Goal: Find specific page/section: Find specific page/section

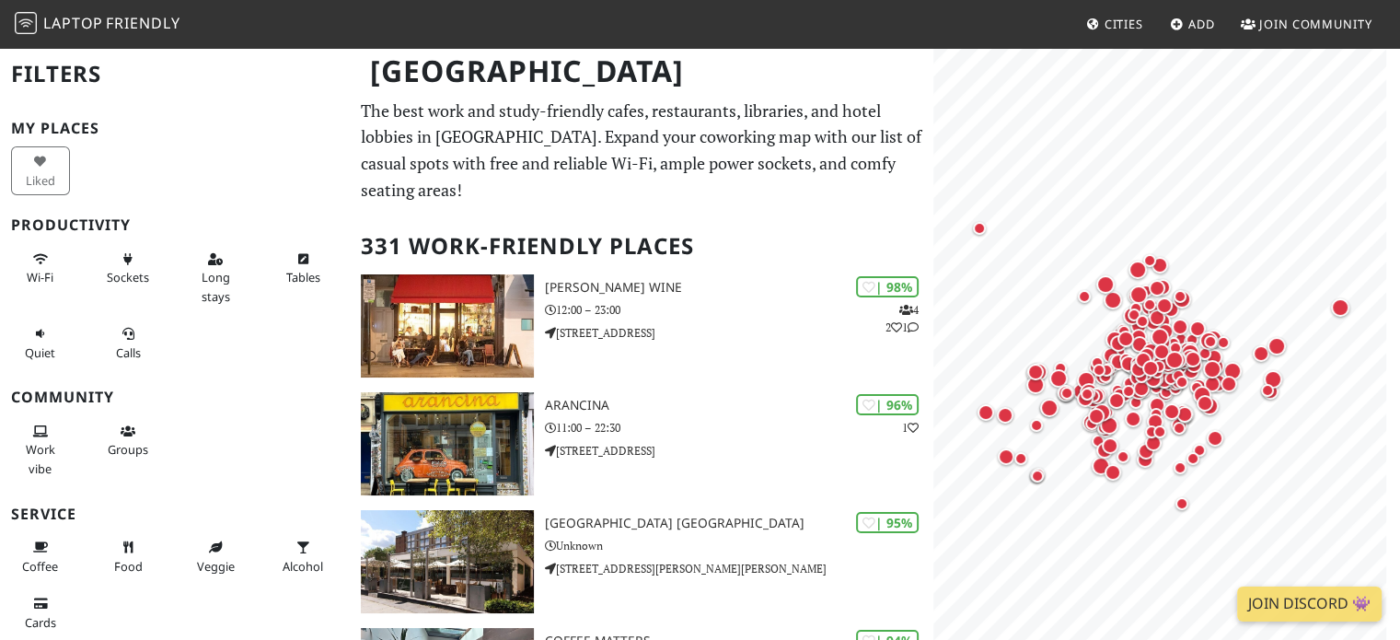
drag, startPoint x: 22, startPoint y: 267, endPoint x: 151, endPoint y: 158, distance: 168.5
click at [151, 158] on div "Liked" at bounding box center [175, 171] width 350 height 56
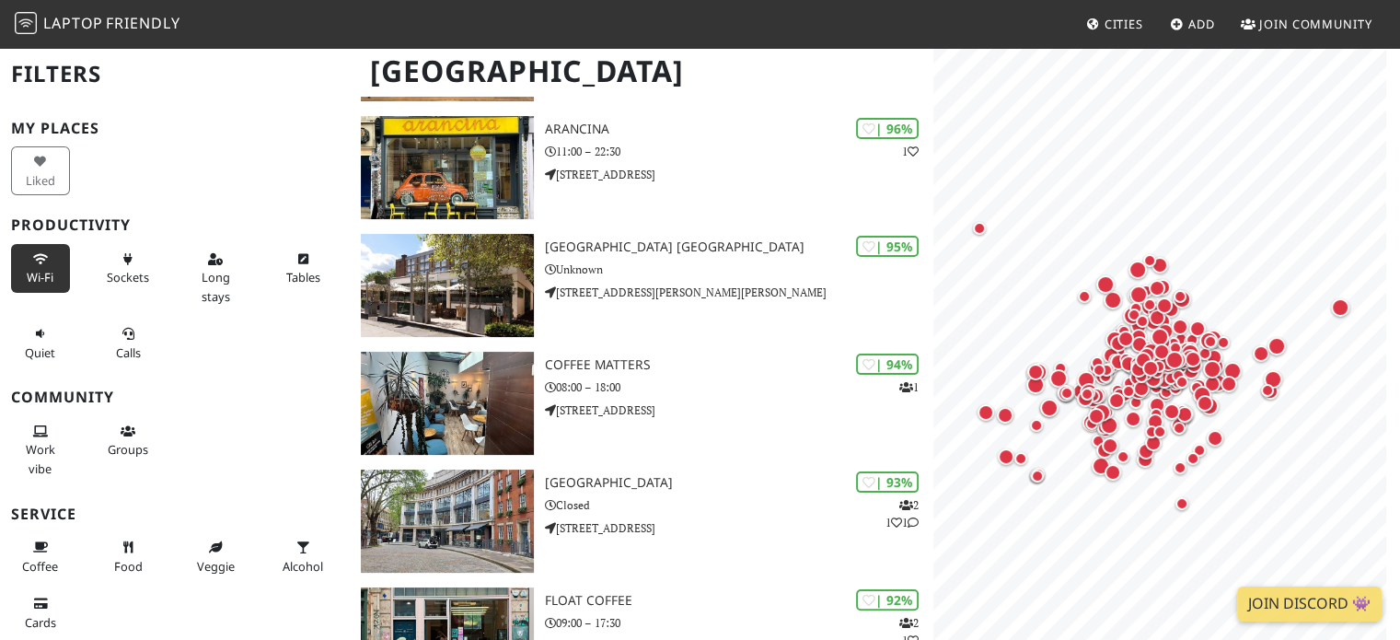
click at [43, 273] on span "Wi-Fi" at bounding box center [40, 277] width 27 height 17
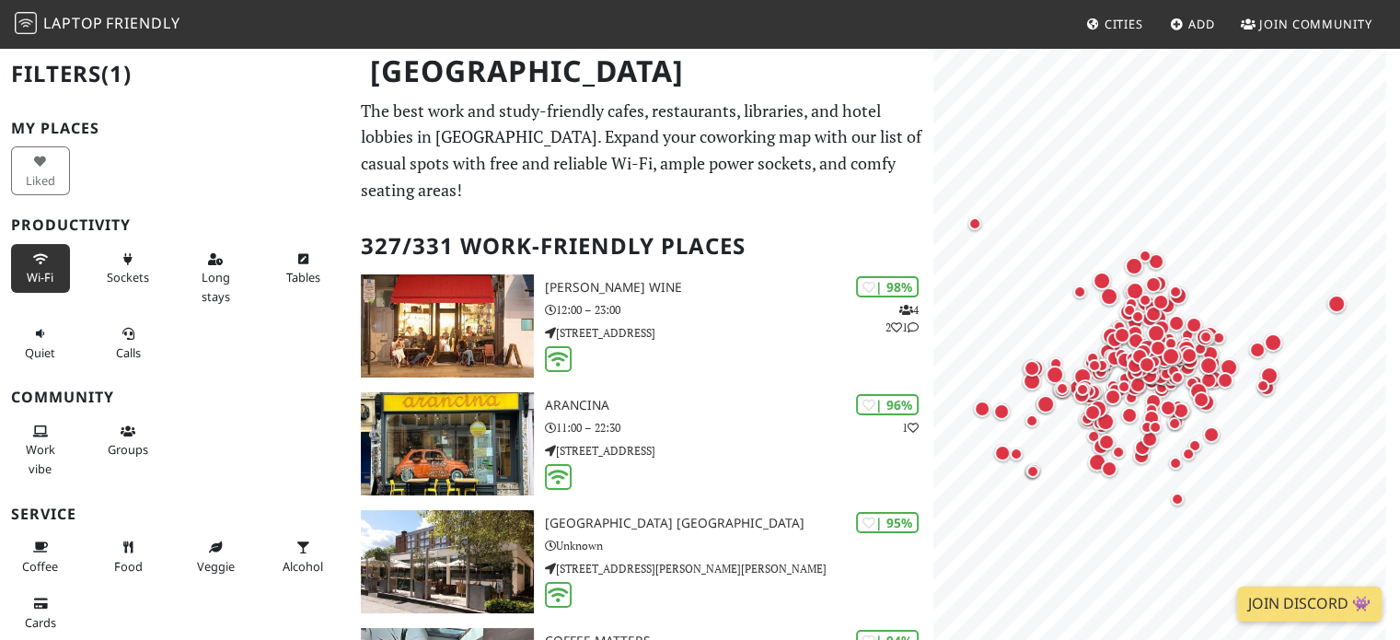
click at [48, 269] on span "Wi-Fi" at bounding box center [40, 277] width 27 height 17
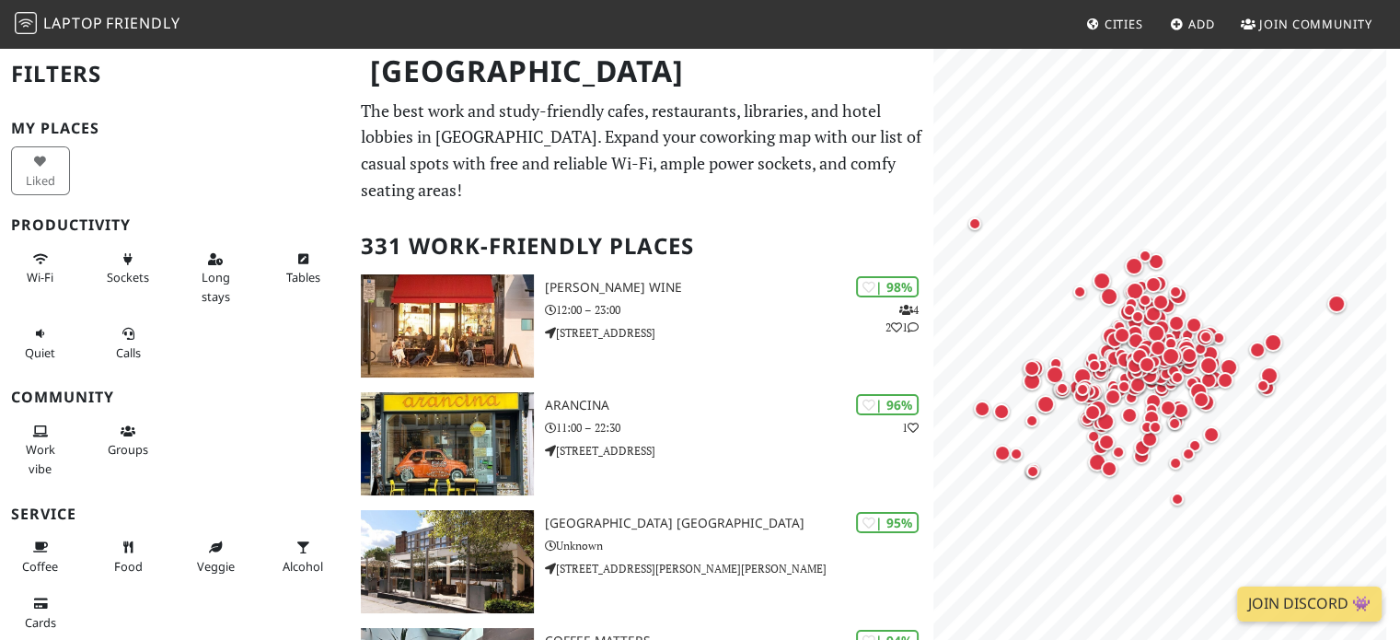
click at [151, 274] on div "Sockets" at bounding box center [130, 277] width 87 height 75
click at [137, 272] on span "Sockets" at bounding box center [128, 277] width 42 height 17
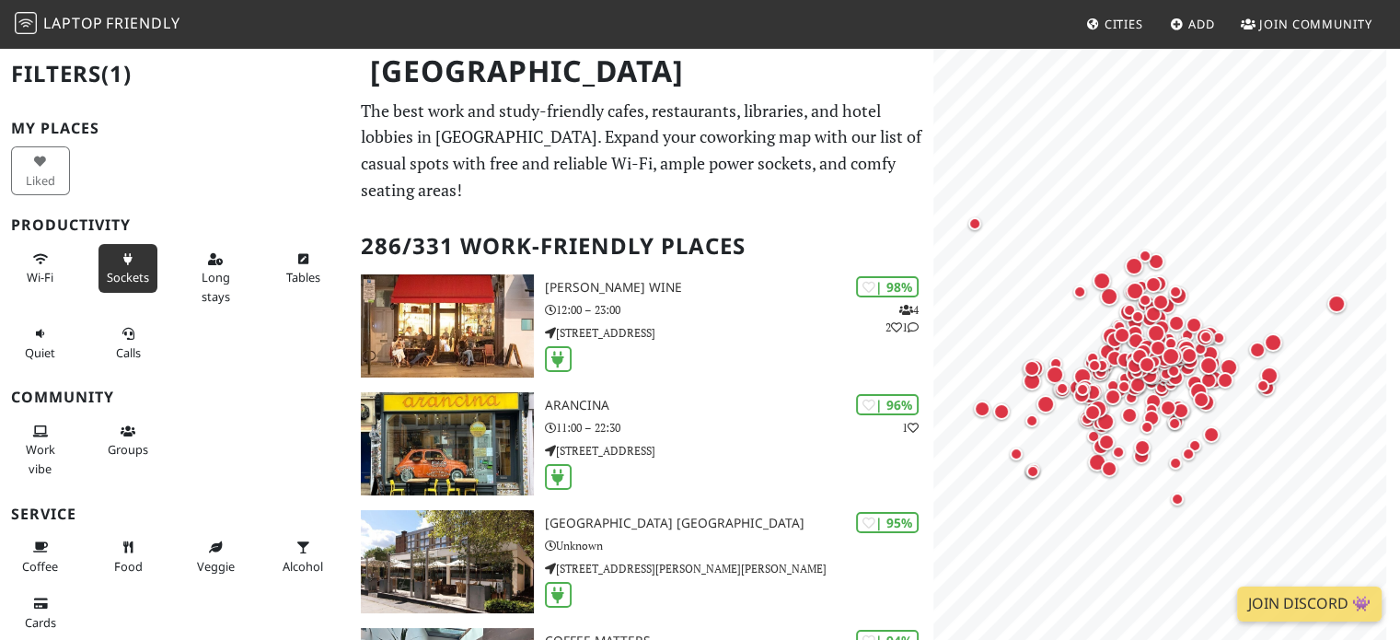
click at [142, 272] on span "Sockets" at bounding box center [128, 277] width 42 height 17
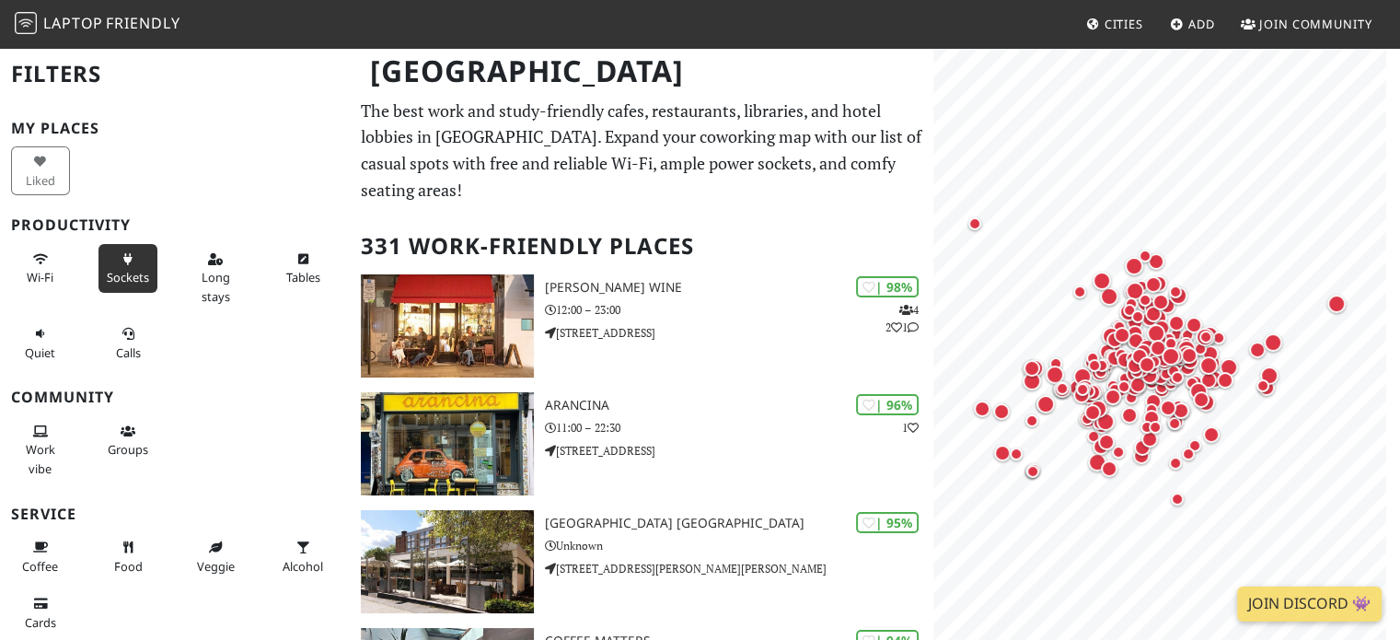
click at [142, 272] on span "Sockets" at bounding box center [128, 277] width 42 height 17
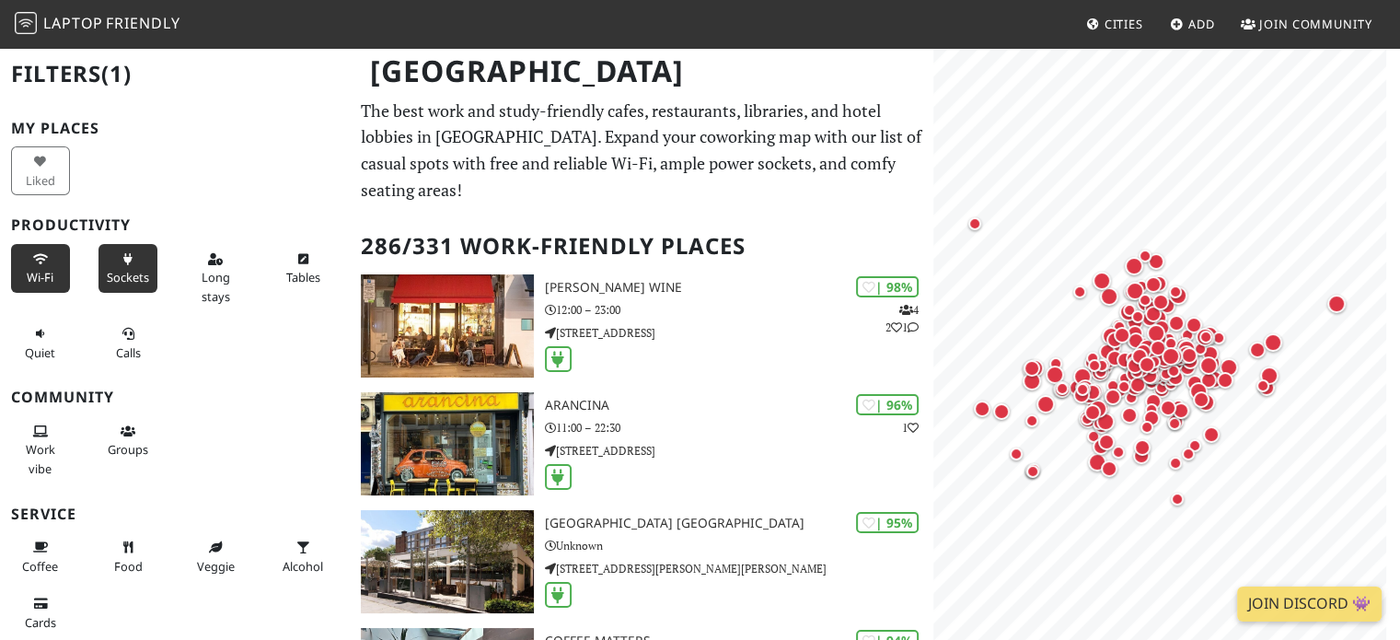
click at [18, 277] on button "Wi-Fi" at bounding box center [40, 268] width 59 height 49
click at [191, 277] on button "Long stays" at bounding box center [215, 277] width 59 height 67
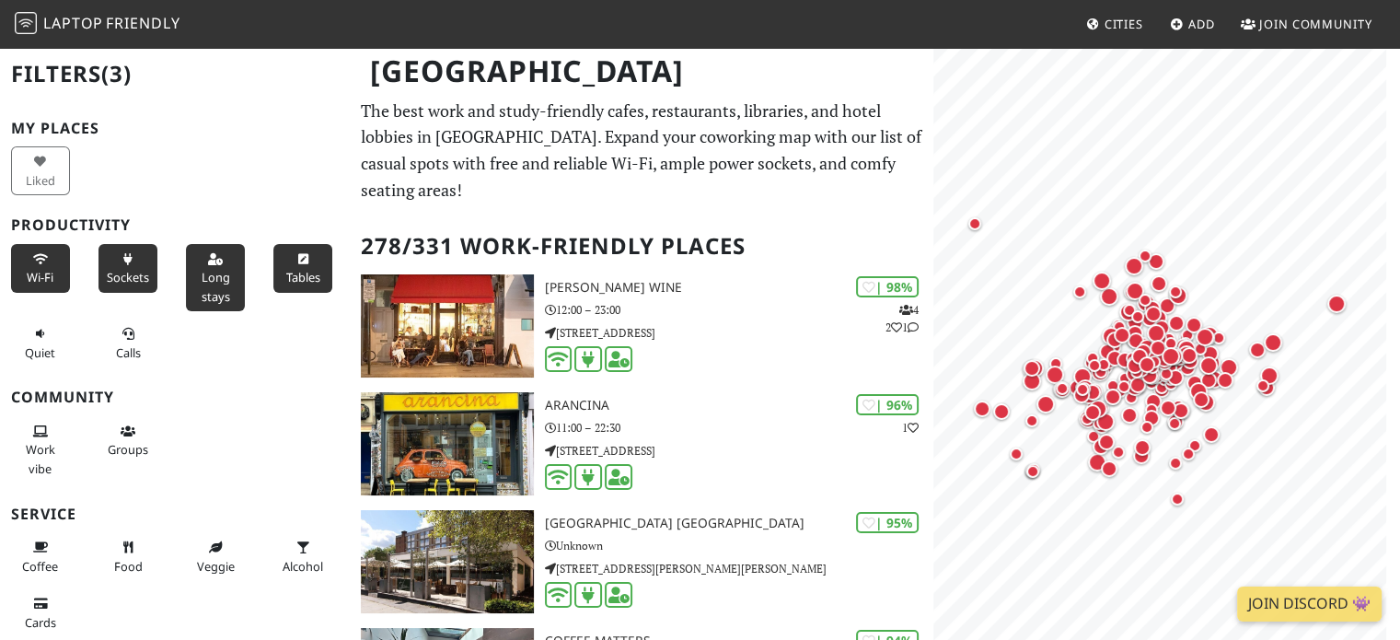
click at [273, 277] on button "Tables" at bounding box center [302, 268] width 59 height 49
click at [55, 338] on button "Quiet" at bounding box center [40, 342] width 59 height 49
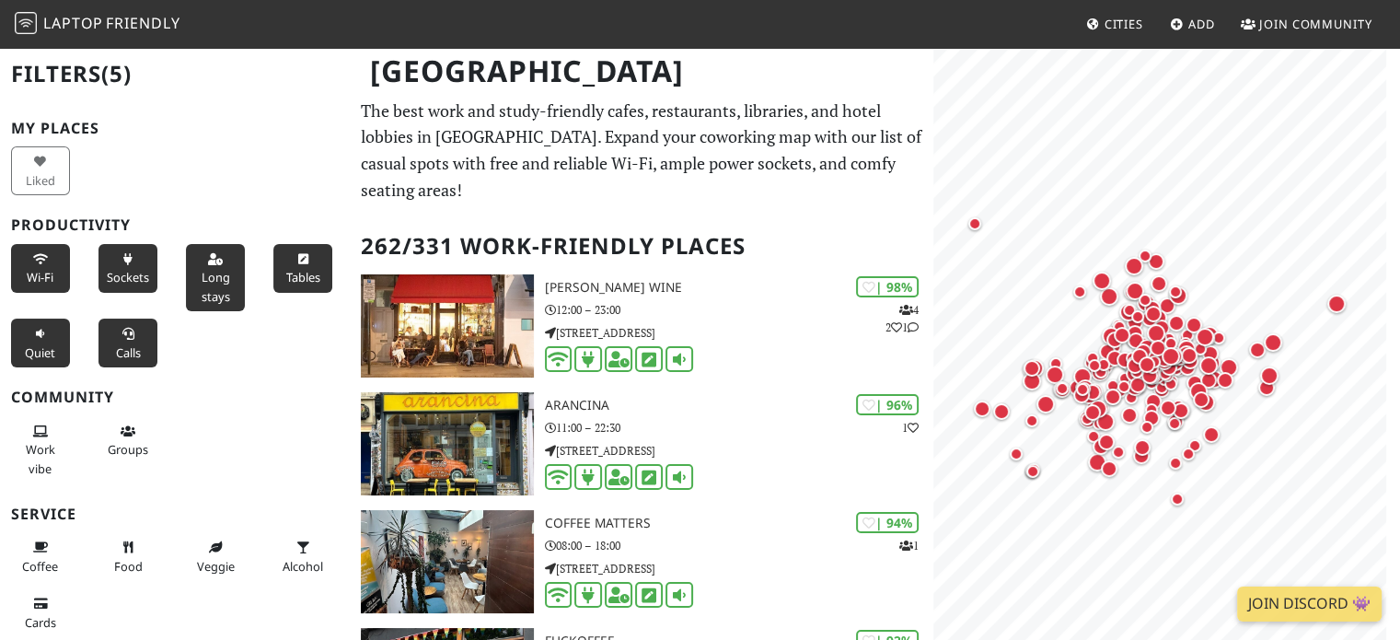
click at [99, 336] on button "Calls" at bounding box center [127, 342] width 59 height 49
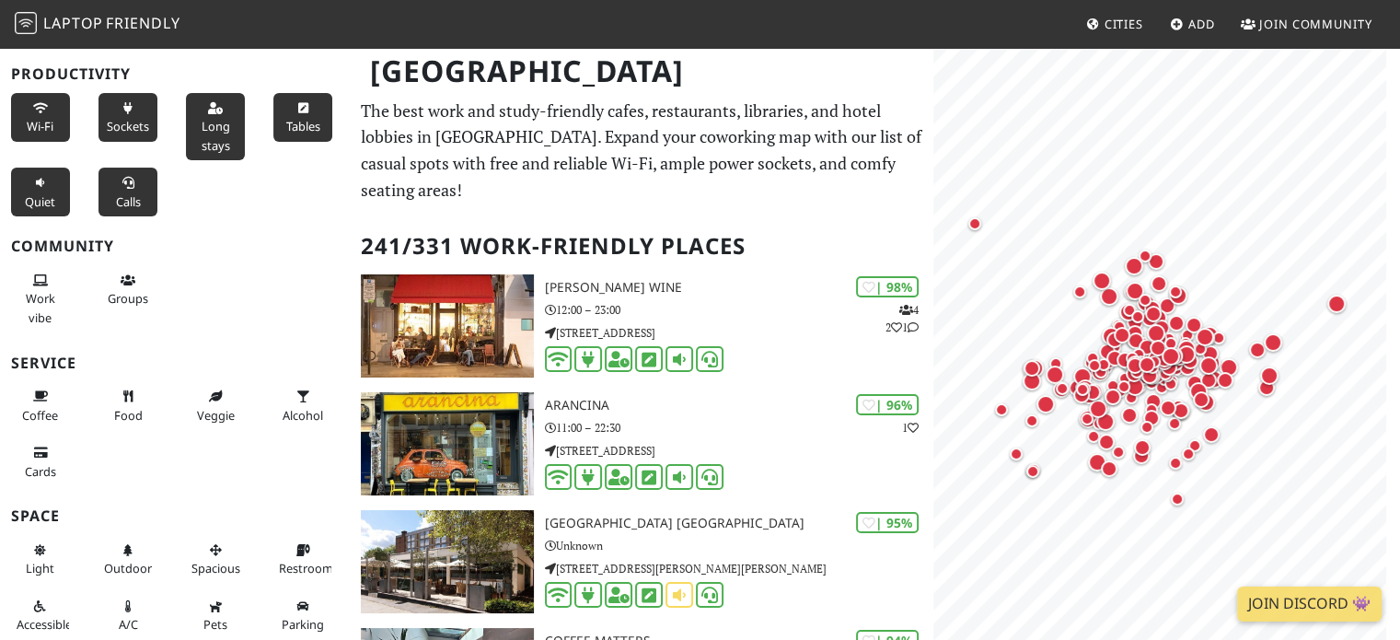
scroll to position [151, 0]
click at [140, 274] on button "Groups" at bounding box center [127, 289] width 59 height 49
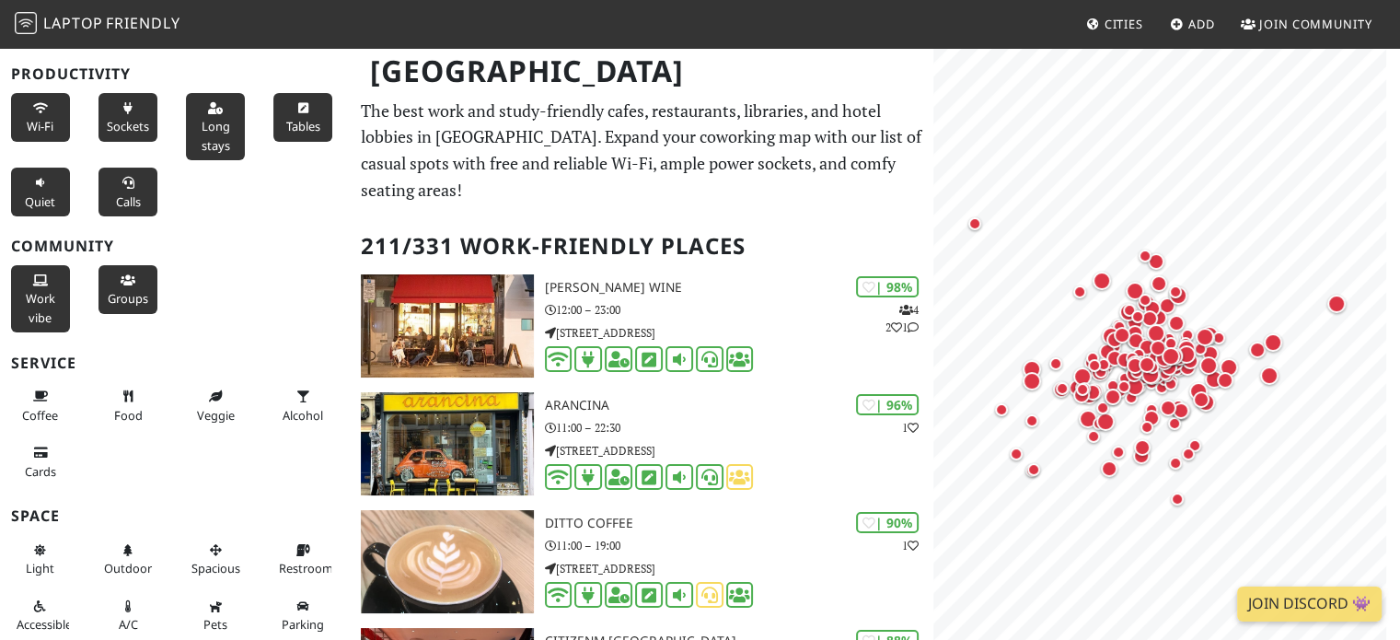
click at [44, 284] on button "Work vibe" at bounding box center [40, 298] width 59 height 67
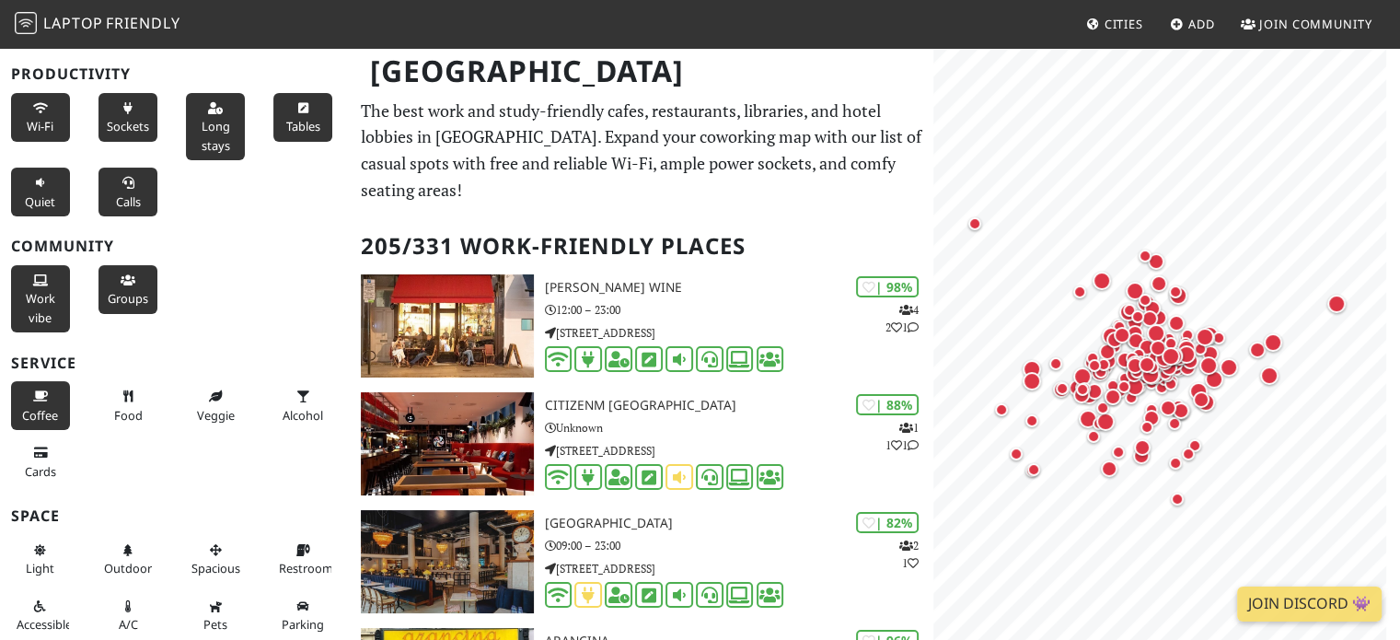
click at [59, 400] on button "Coffee" at bounding box center [40, 405] width 59 height 49
click at [107, 400] on button "Food" at bounding box center [127, 405] width 59 height 49
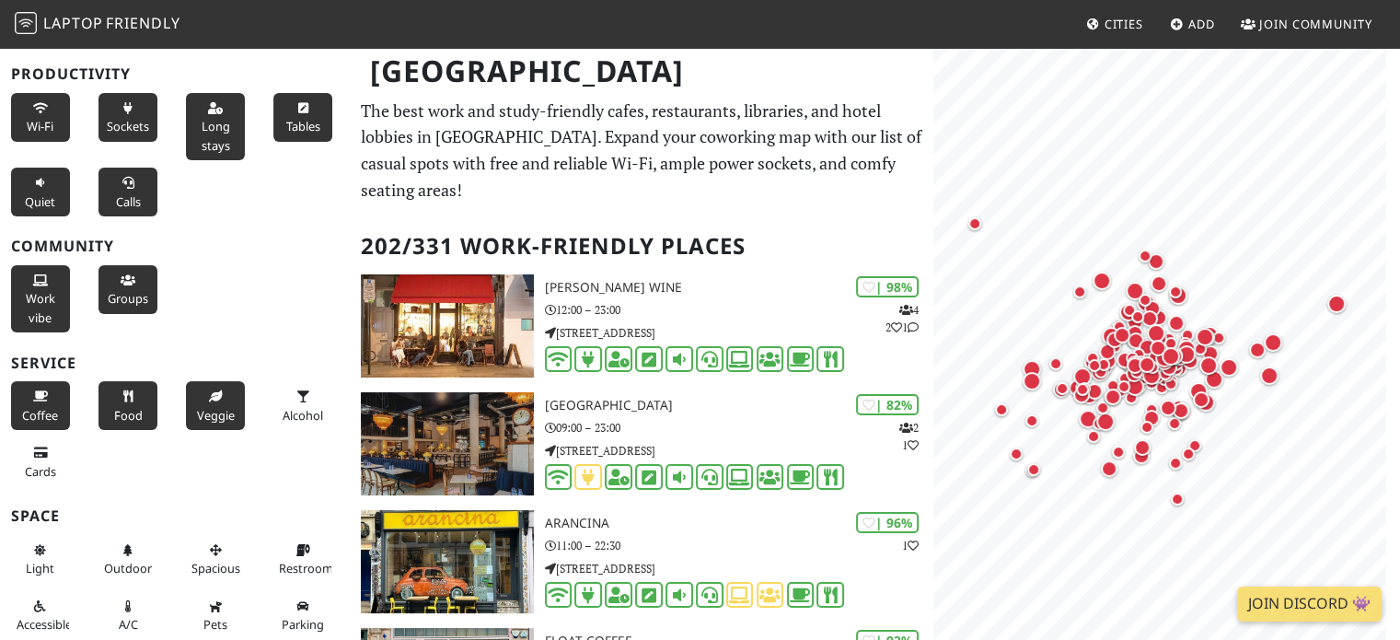
click at [208, 399] on icon at bounding box center [215, 397] width 15 height 12
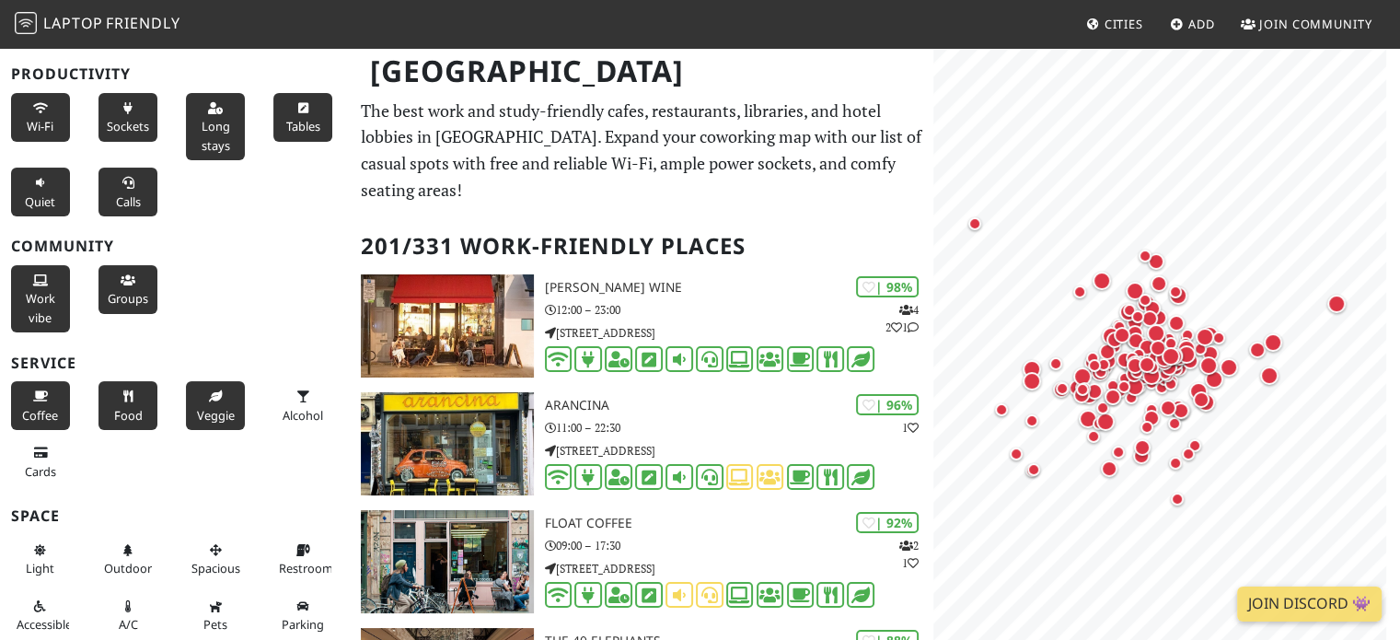
click at [262, 407] on div "Alcohol" at bounding box center [305, 405] width 87 height 56
click at [277, 400] on button "Alcohol" at bounding box center [302, 405] width 59 height 49
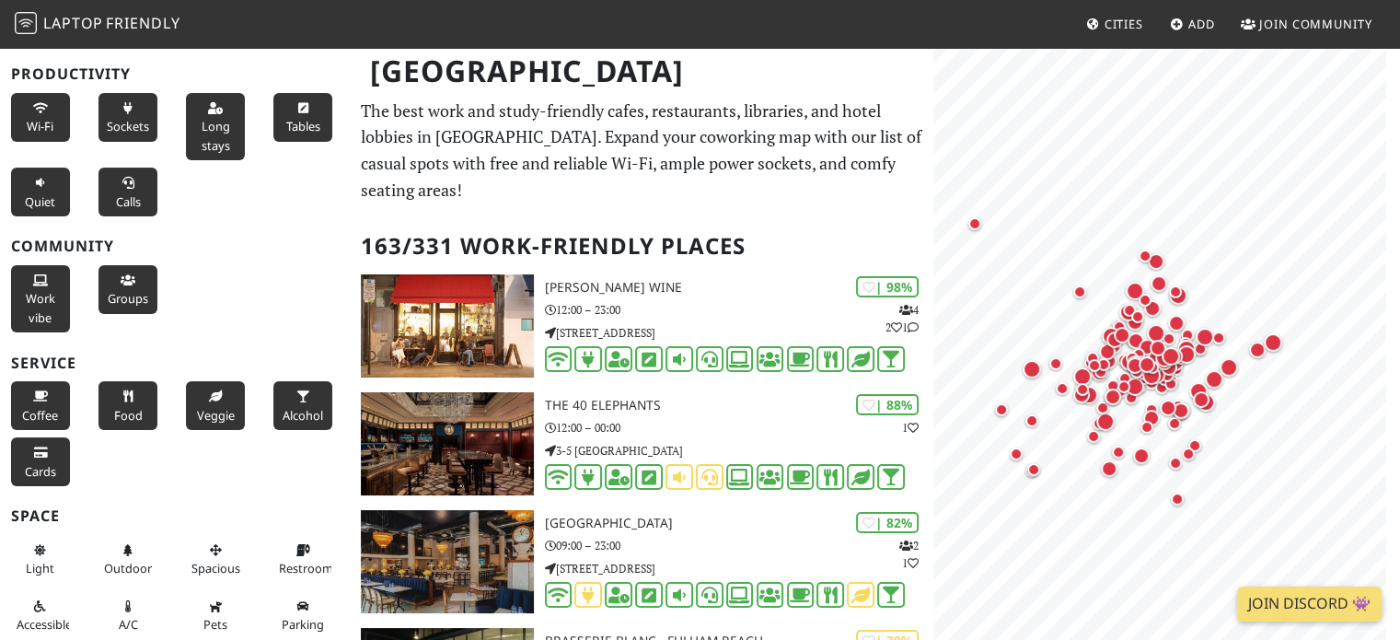
click at [22, 478] on button "Cards" at bounding box center [40, 461] width 59 height 49
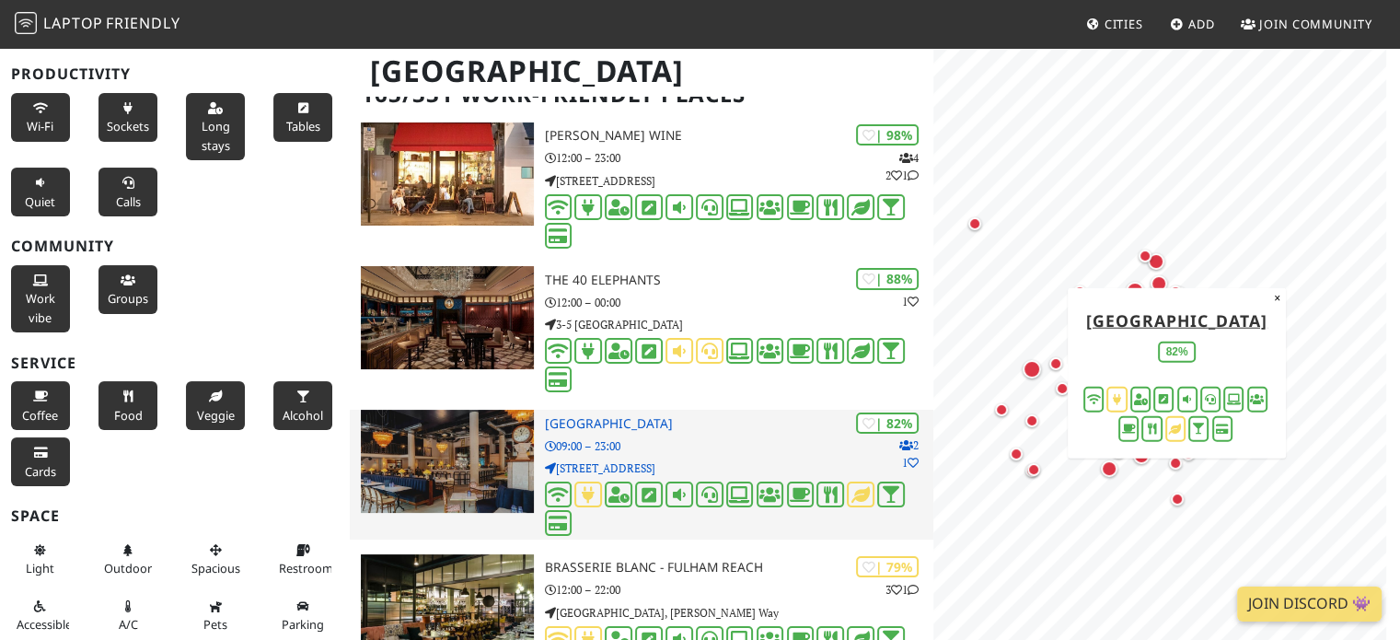
scroll to position [0, 0]
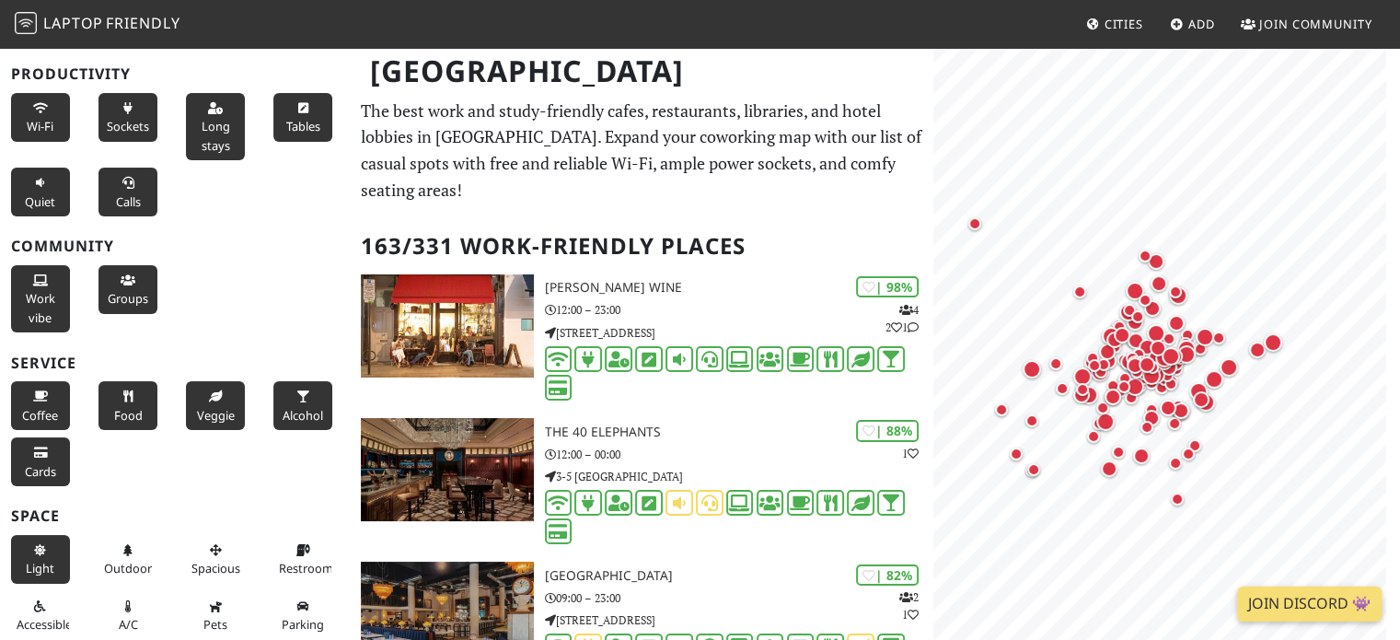
click at [38, 566] on span "Light" at bounding box center [40, 568] width 29 height 17
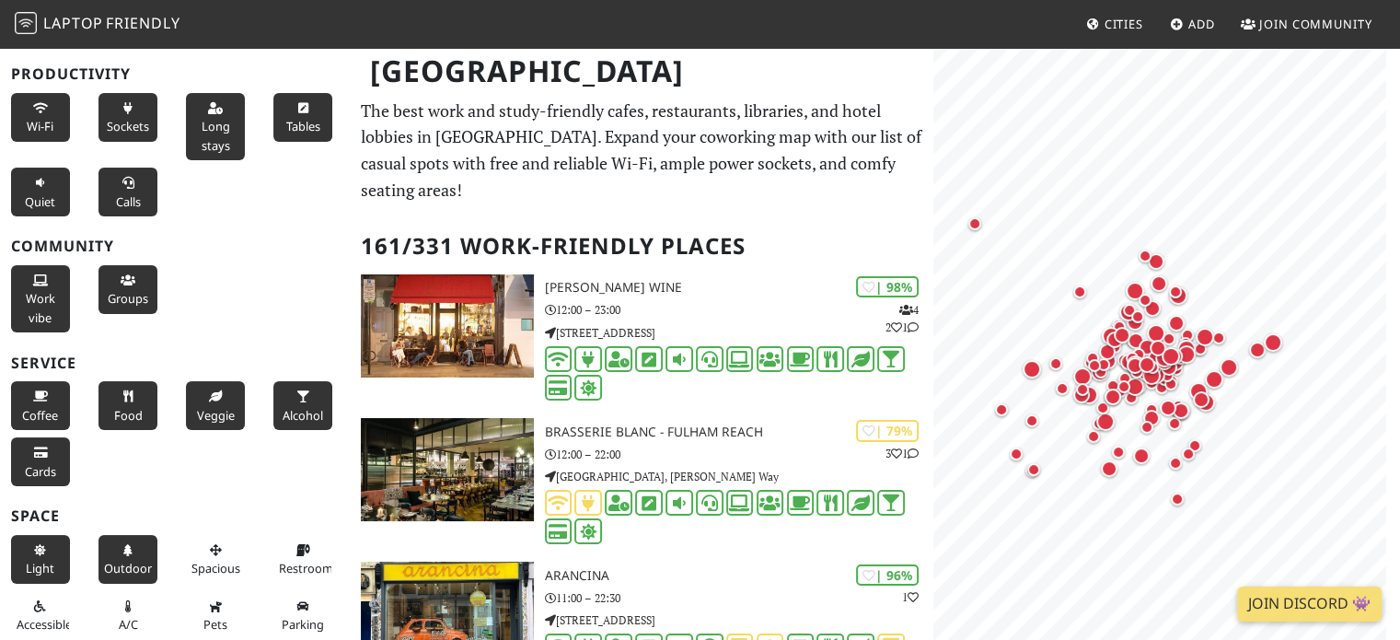
click at [127, 560] on span "Outdoor" at bounding box center [128, 568] width 48 height 17
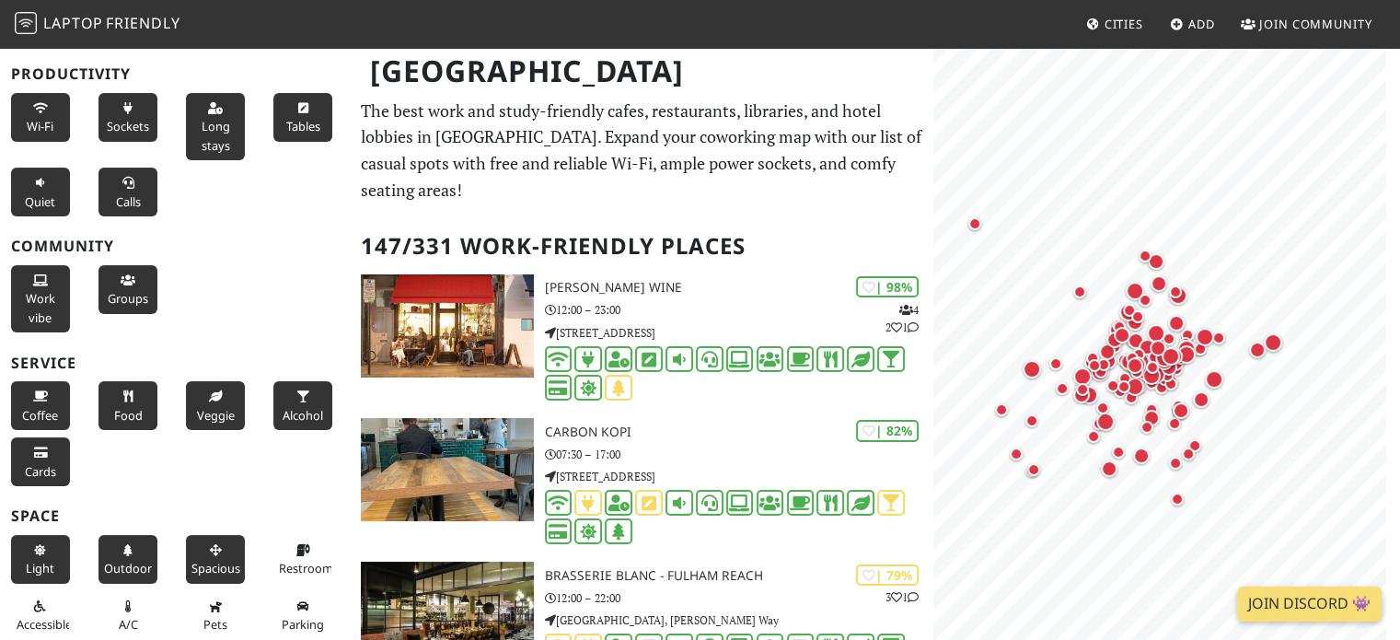
click at [186, 562] on button "Spacious" at bounding box center [215, 559] width 59 height 49
